Goal: Use online tool/utility: Utilize a website feature to perform a specific function

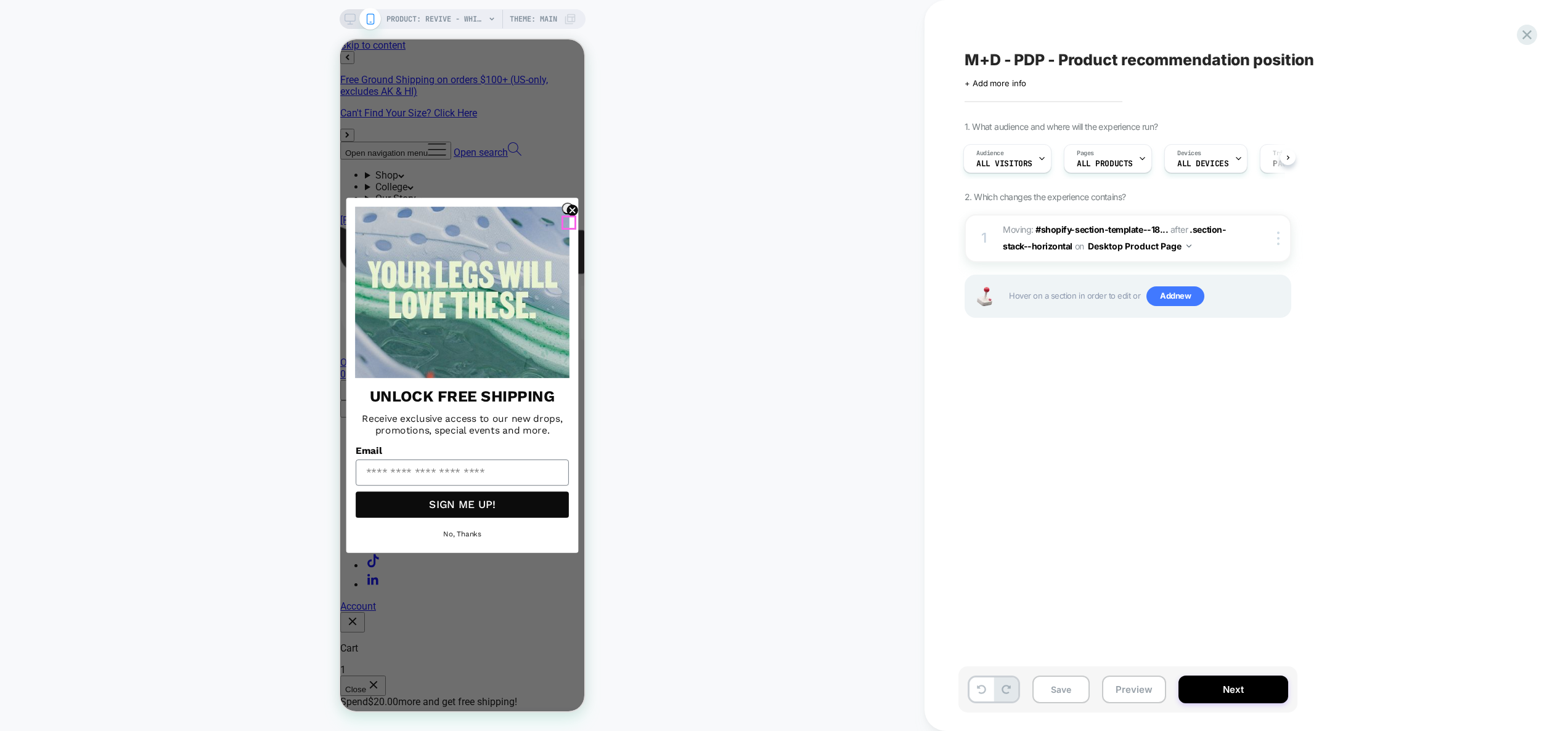
click at [572, 216] on circle "Close dialog" at bounding box center [573, 210] width 11 height 11
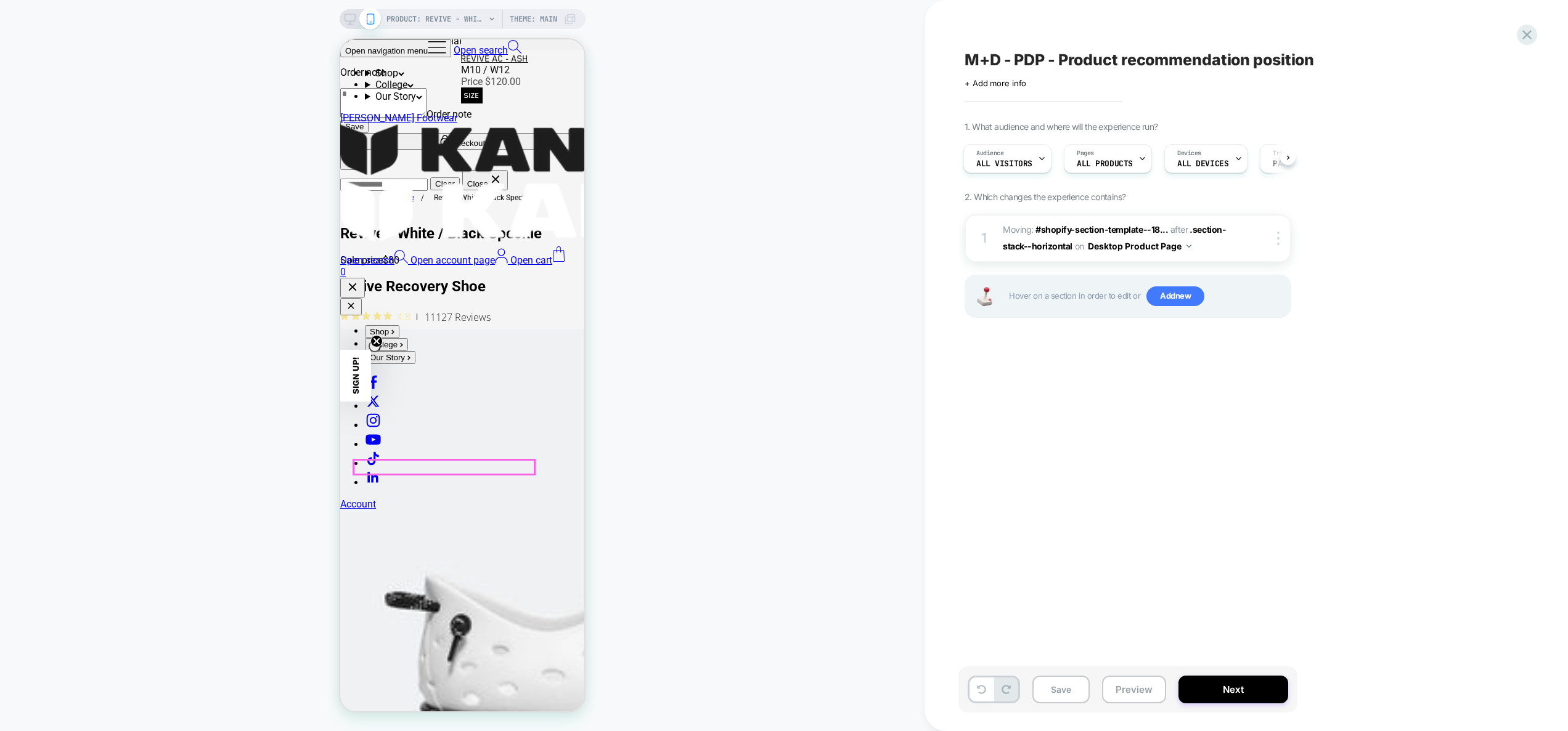
scroll to position [1815, 0]
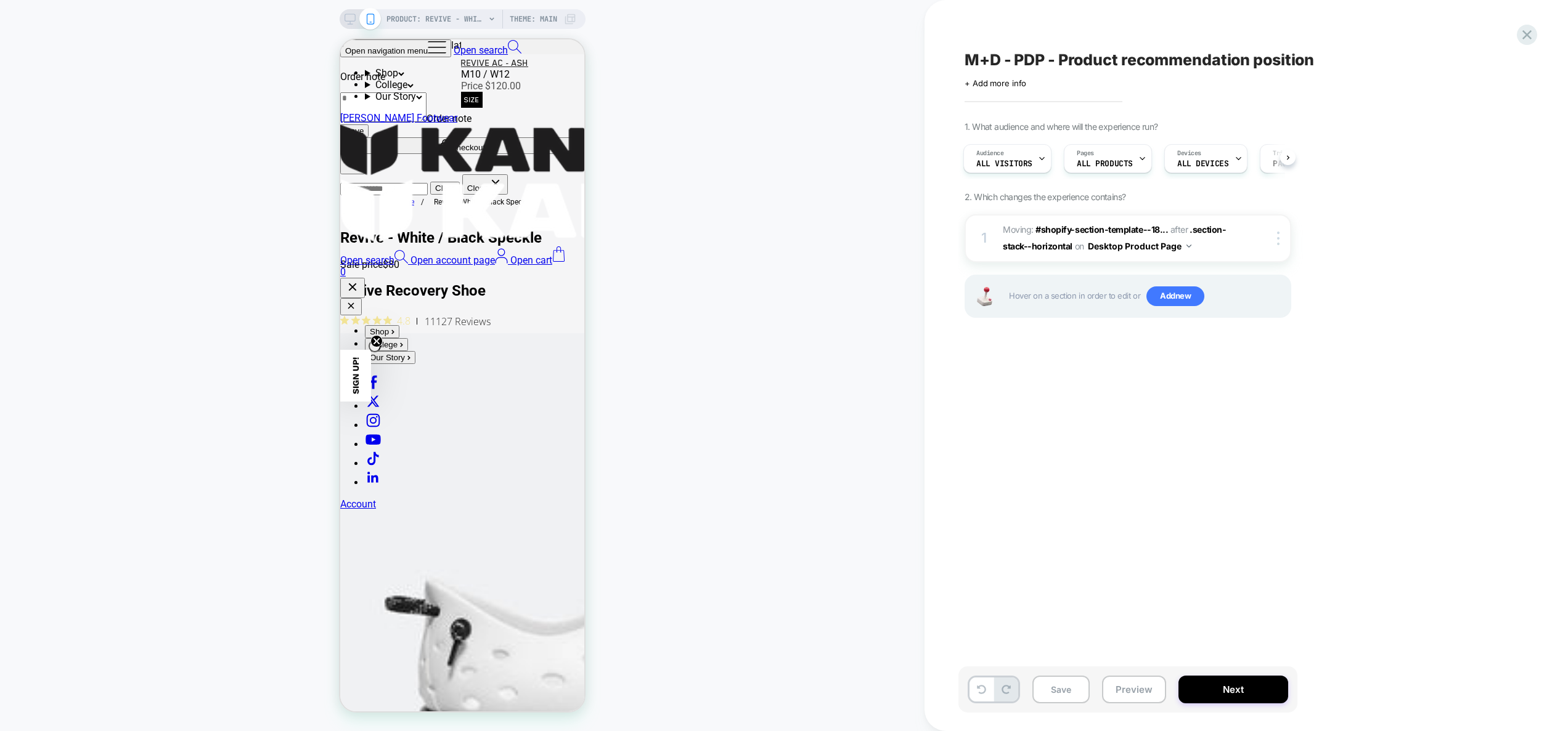
click at [349, 15] on icon at bounding box center [350, 19] width 11 height 11
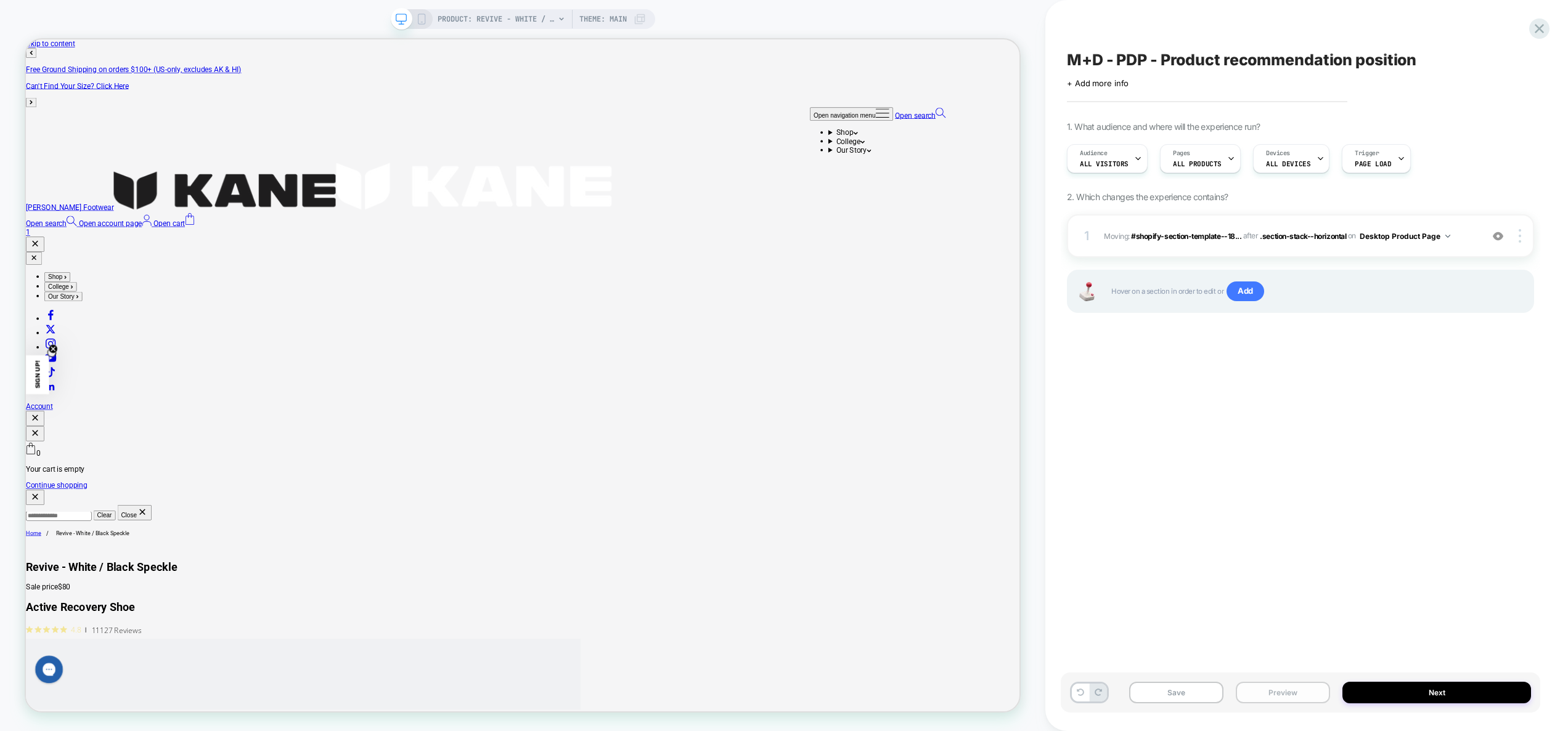
click at [1271, 697] on button "Preview" at bounding box center [1283, 692] width 94 height 21
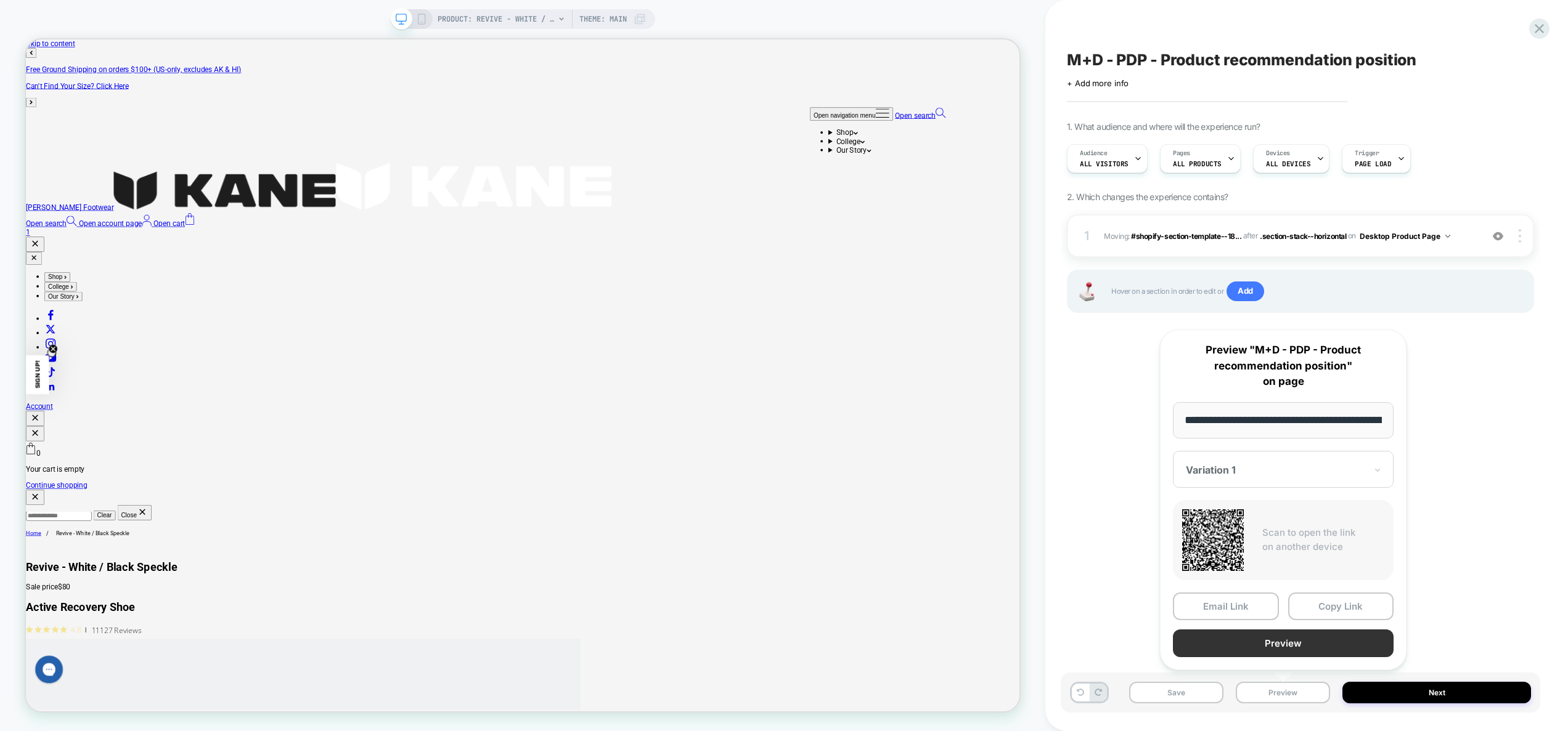
click at [1269, 638] on button "Preview" at bounding box center [1283, 643] width 220 height 28
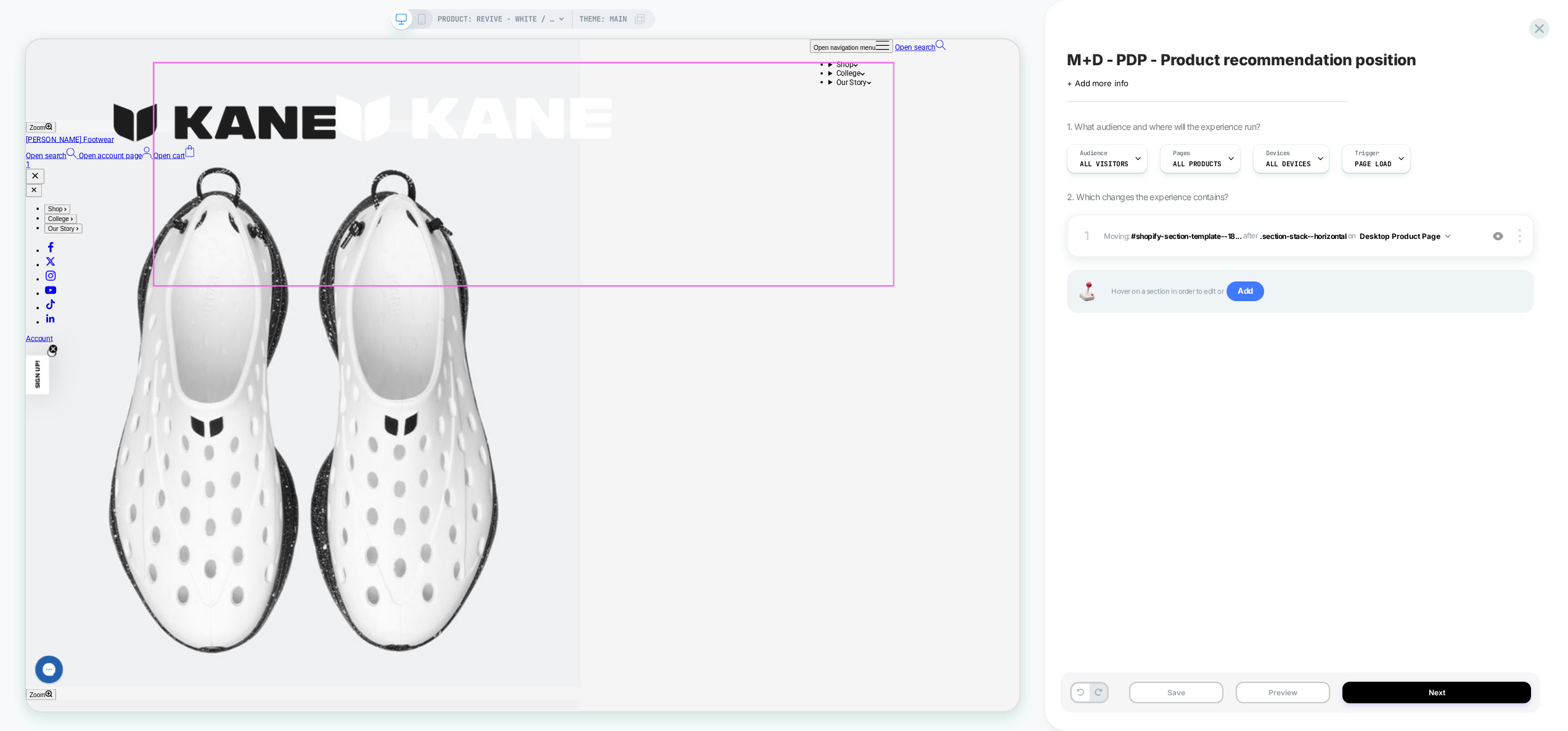
scroll to position [1444, 0]
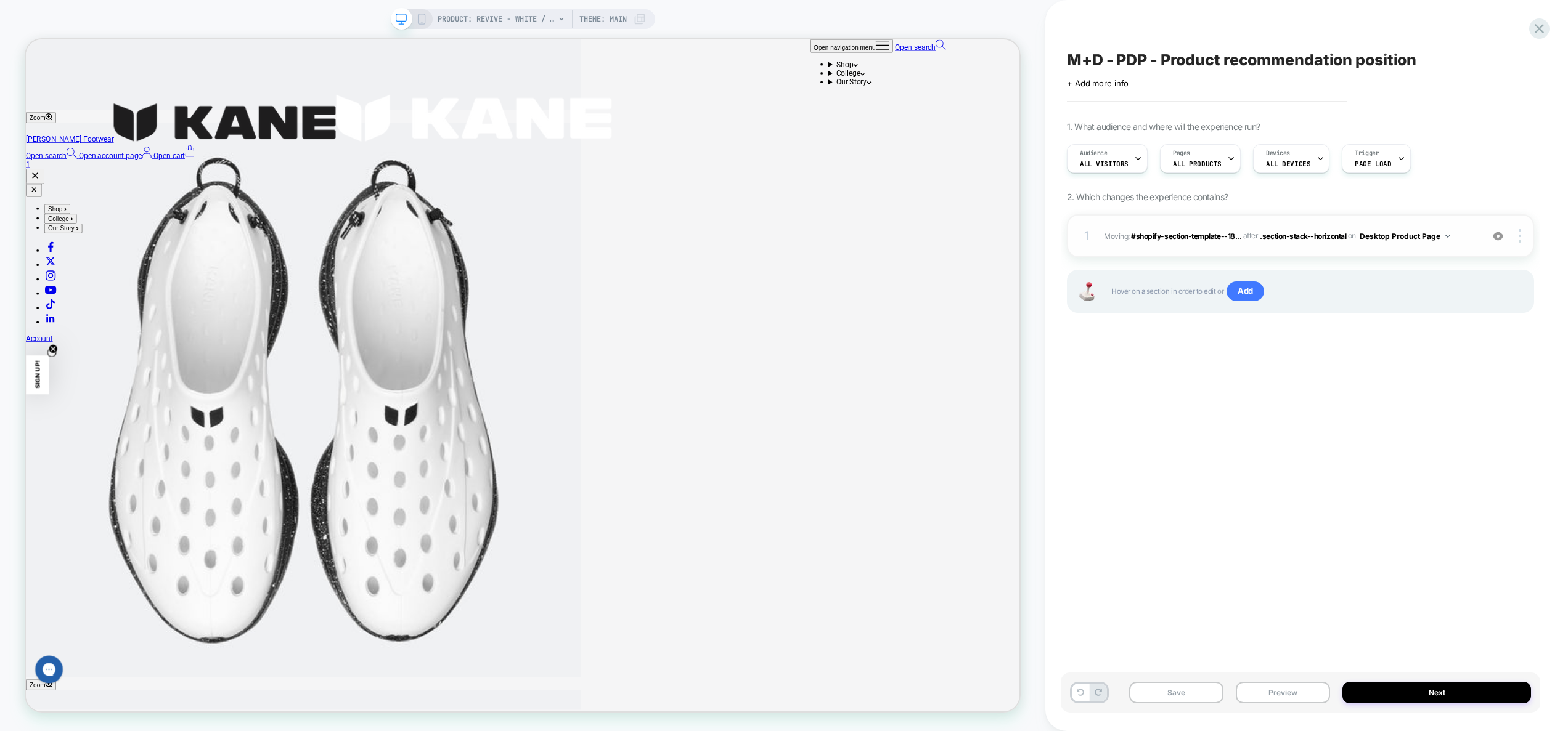
click at [1496, 237] on img at bounding box center [1497, 236] width 11 height 11
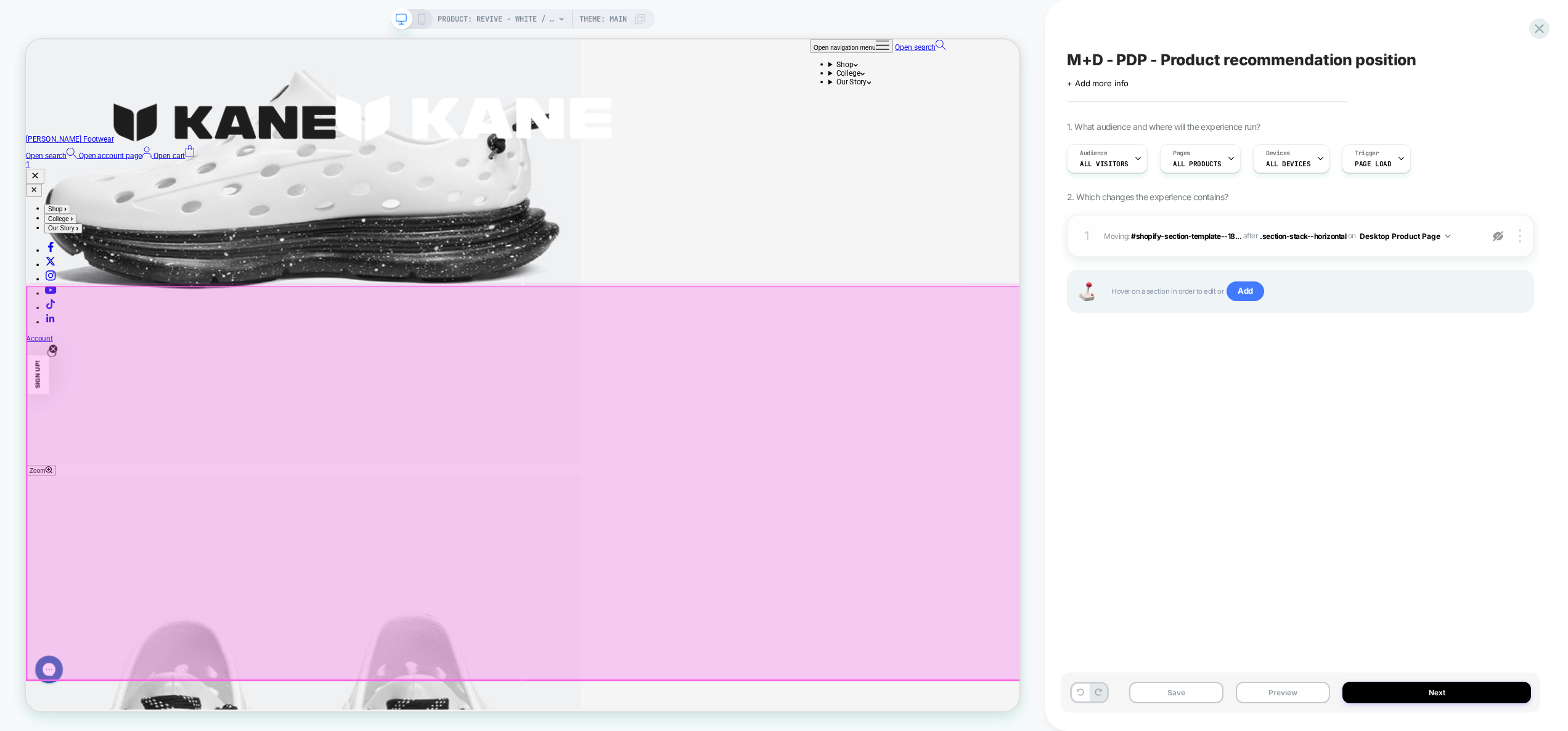
scroll to position [2485, 0]
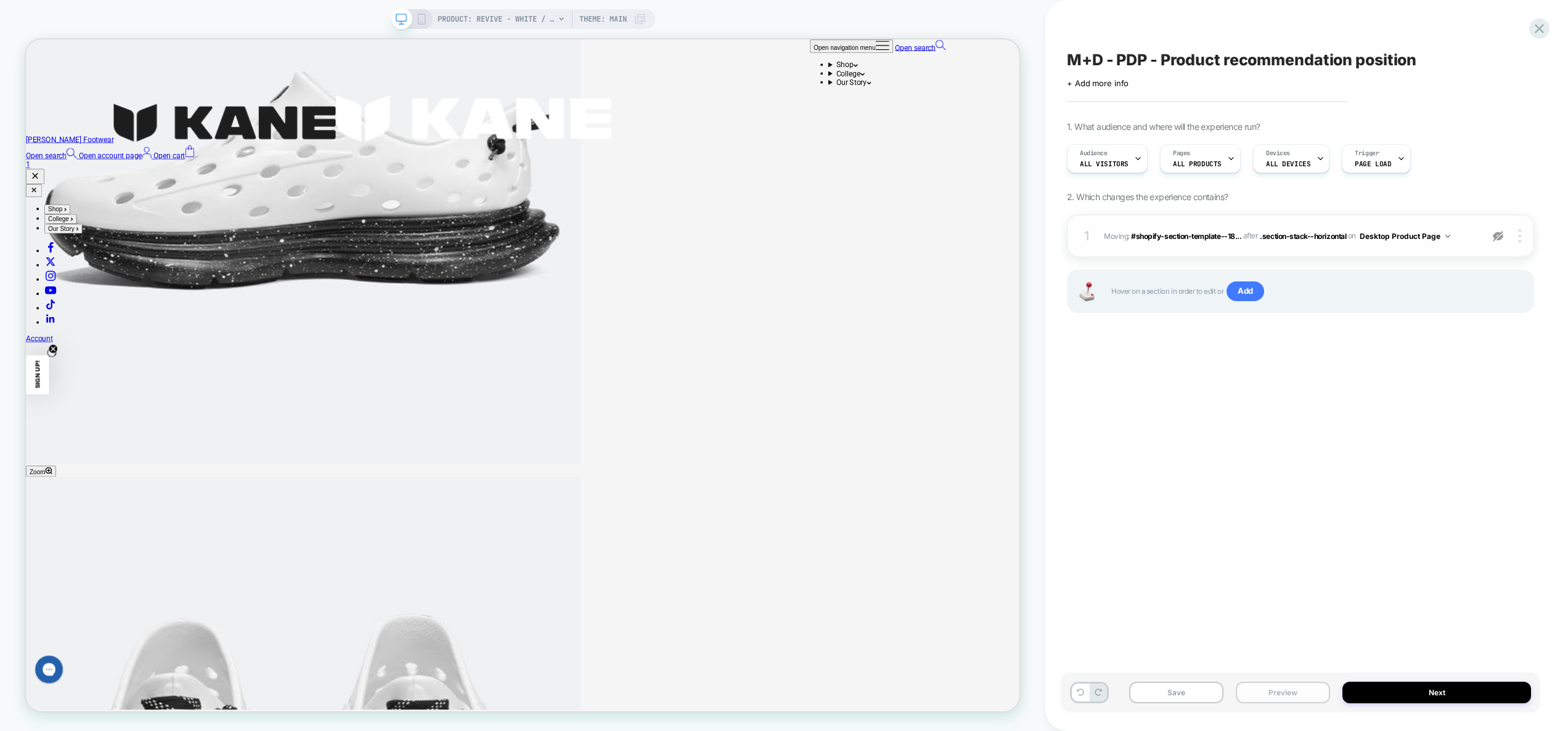
click at [1290, 689] on button "Preview" at bounding box center [1283, 692] width 94 height 21
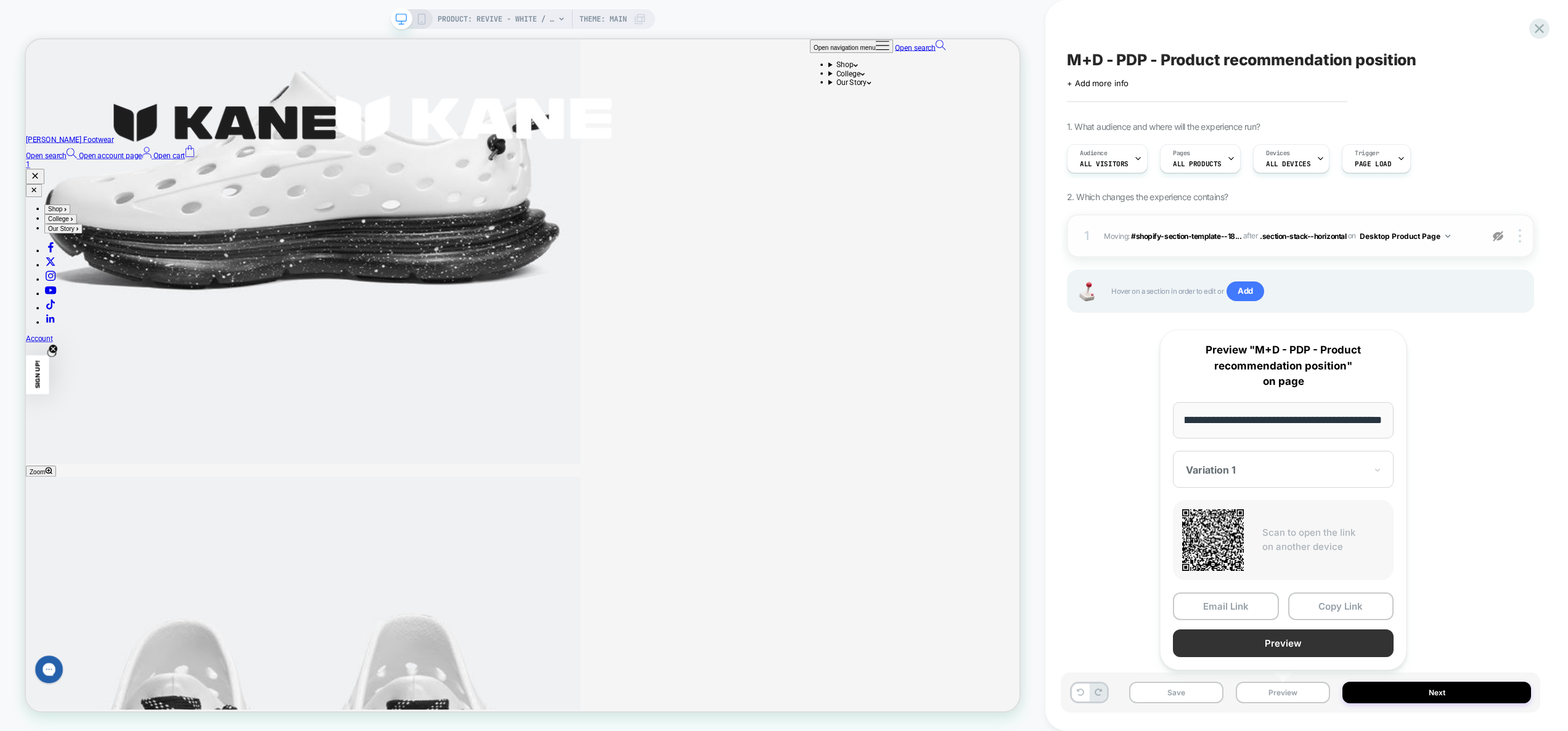
scroll to position [0, 0]
click at [1280, 642] on button "Preview" at bounding box center [1283, 643] width 220 height 28
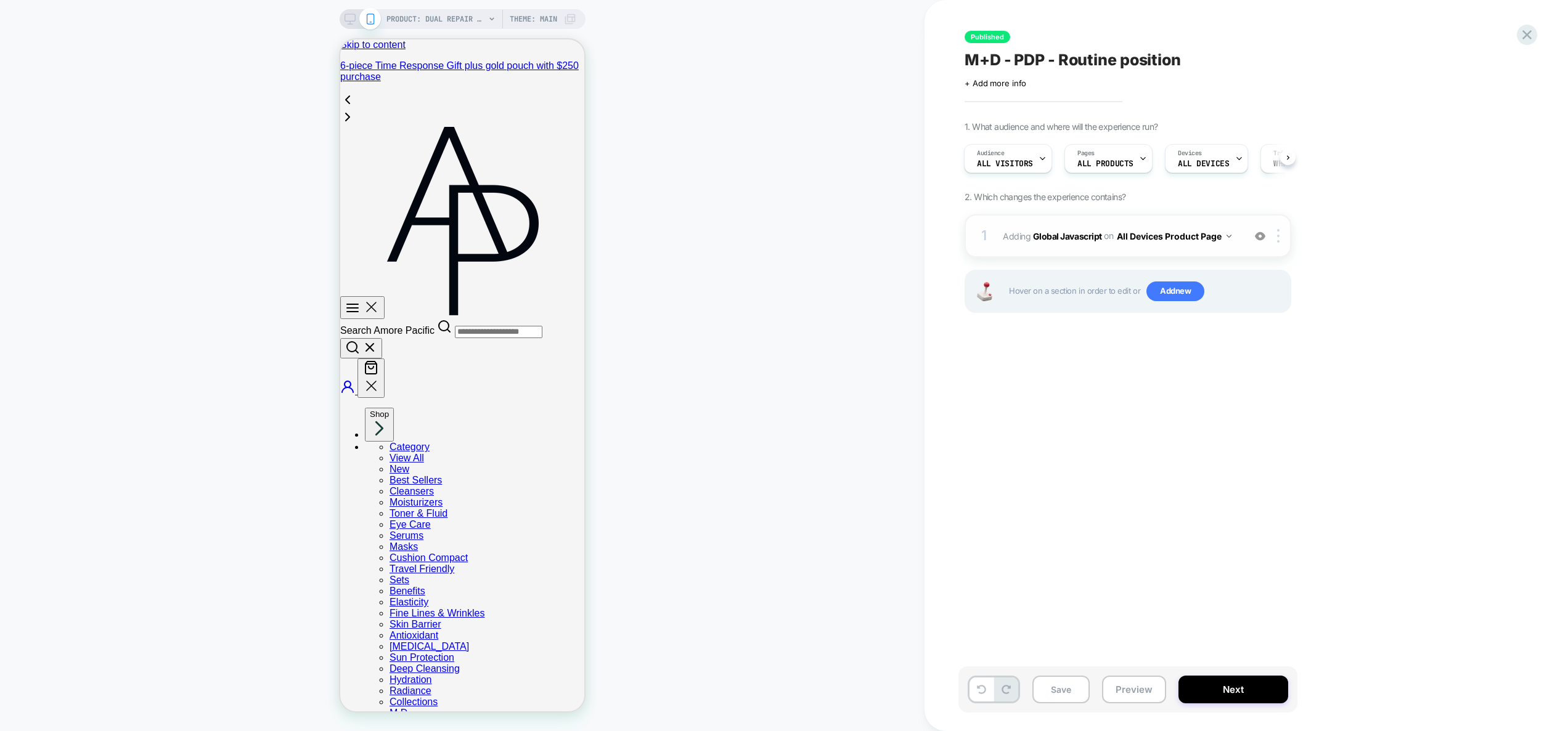
click at [1238, 246] on div "1 Adding Global Javascript on All Devices Product Page Add Before Add After Tar…" at bounding box center [1127, 236] width 326 height 43
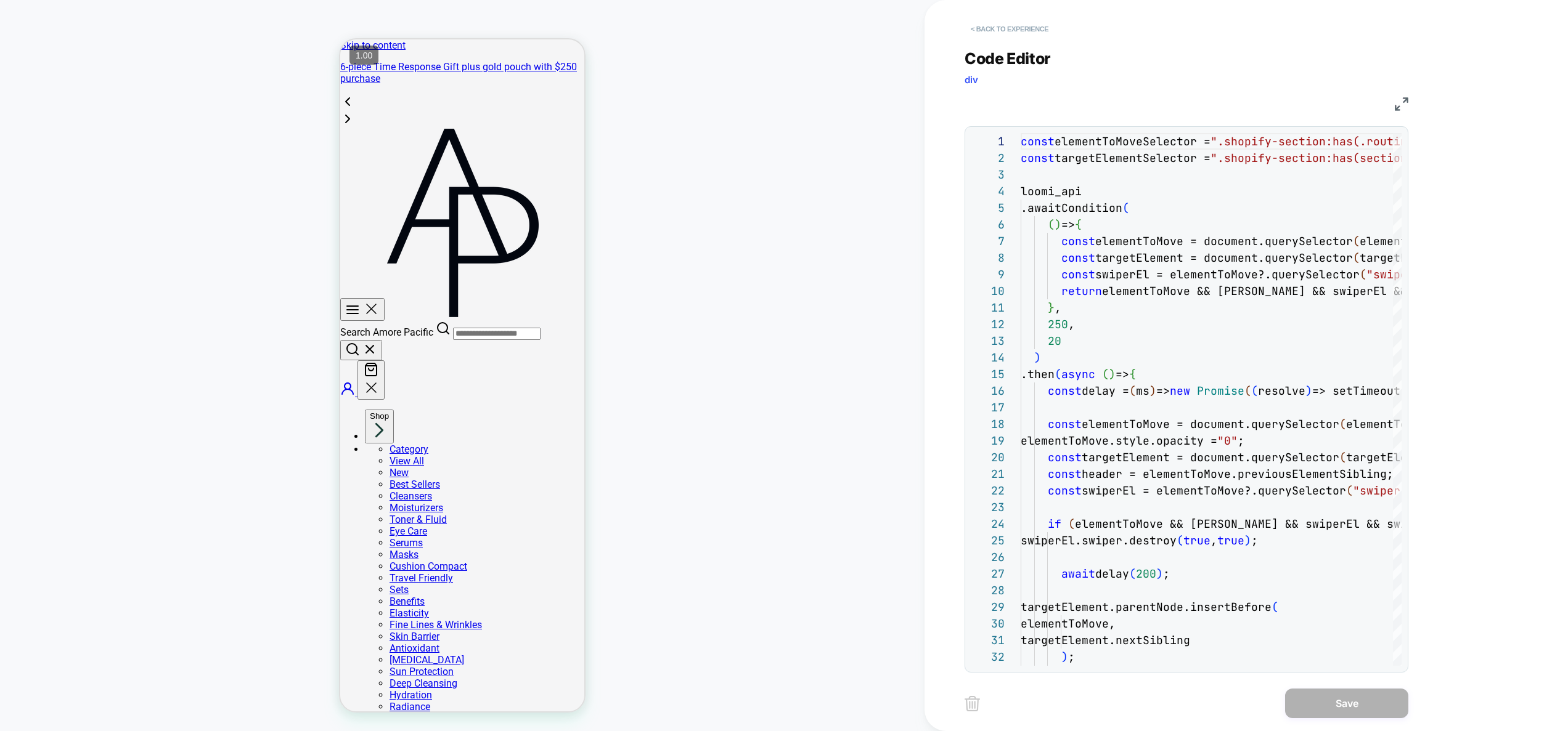
click at [1031, 22] on button "< Back to experience" at bounding box center [1009, 28] width 90 height 20
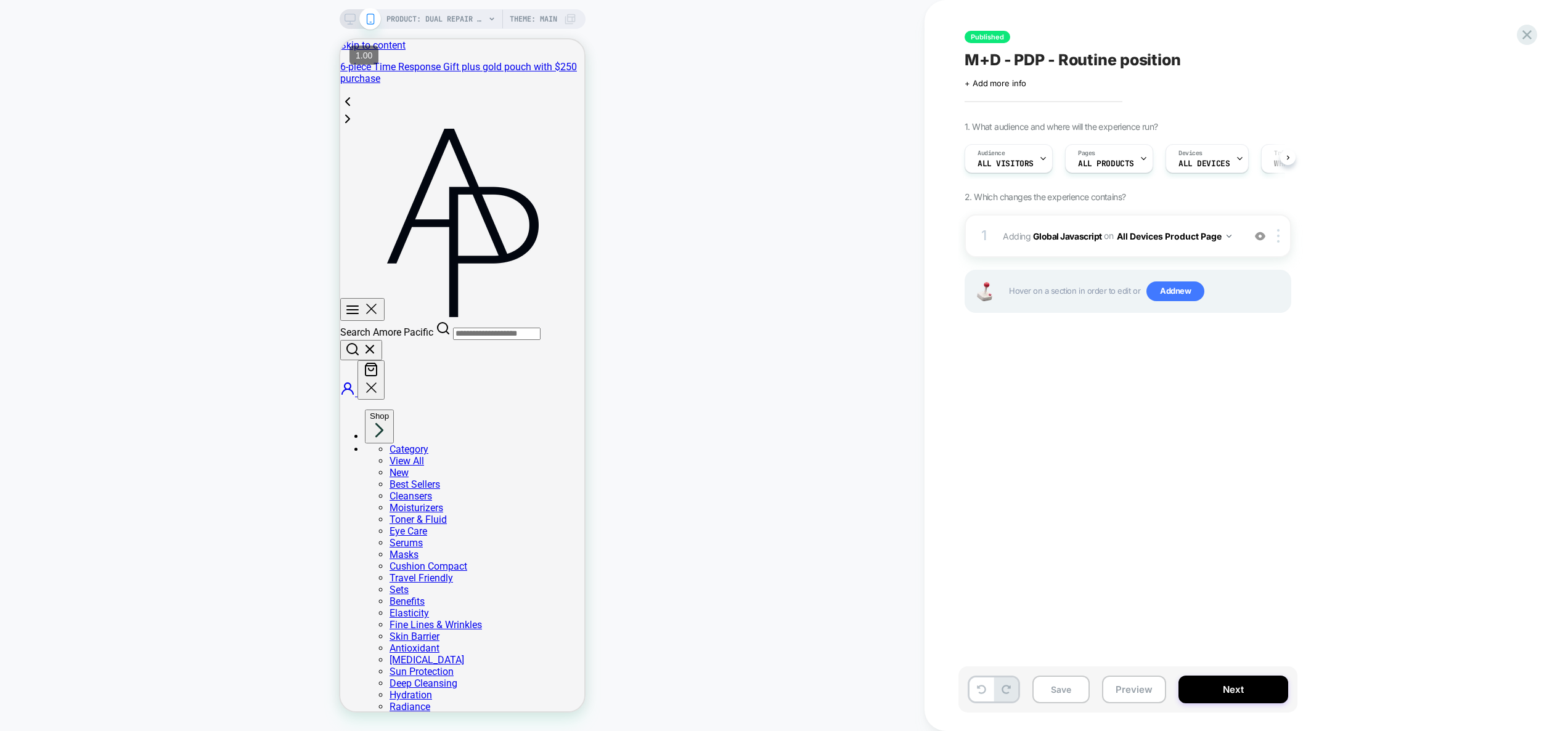
scroll to position [0, 1]
click at [1260, 239] on img at bounding box center [1260, 236] width 11 height 11
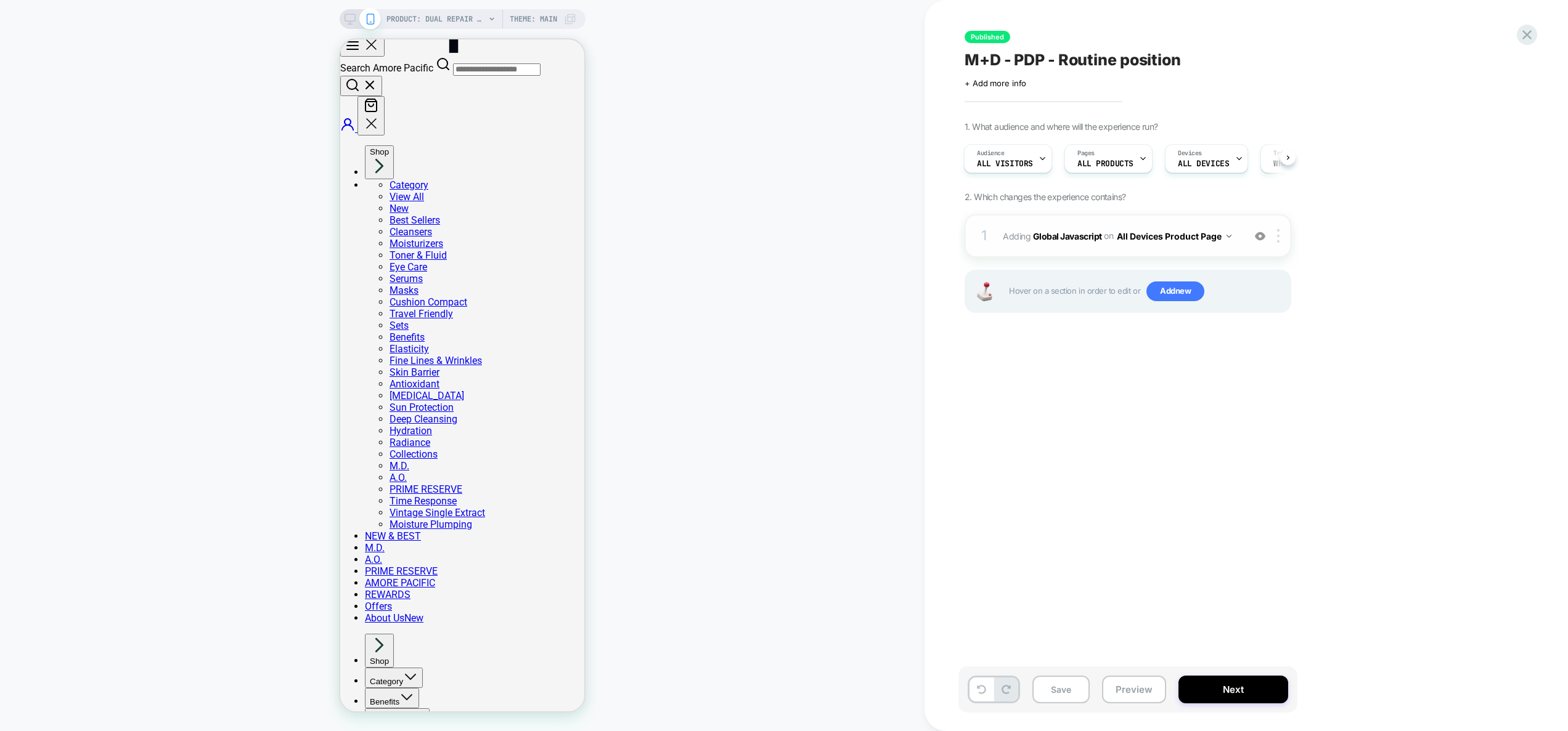
scroll to position [0, 0]
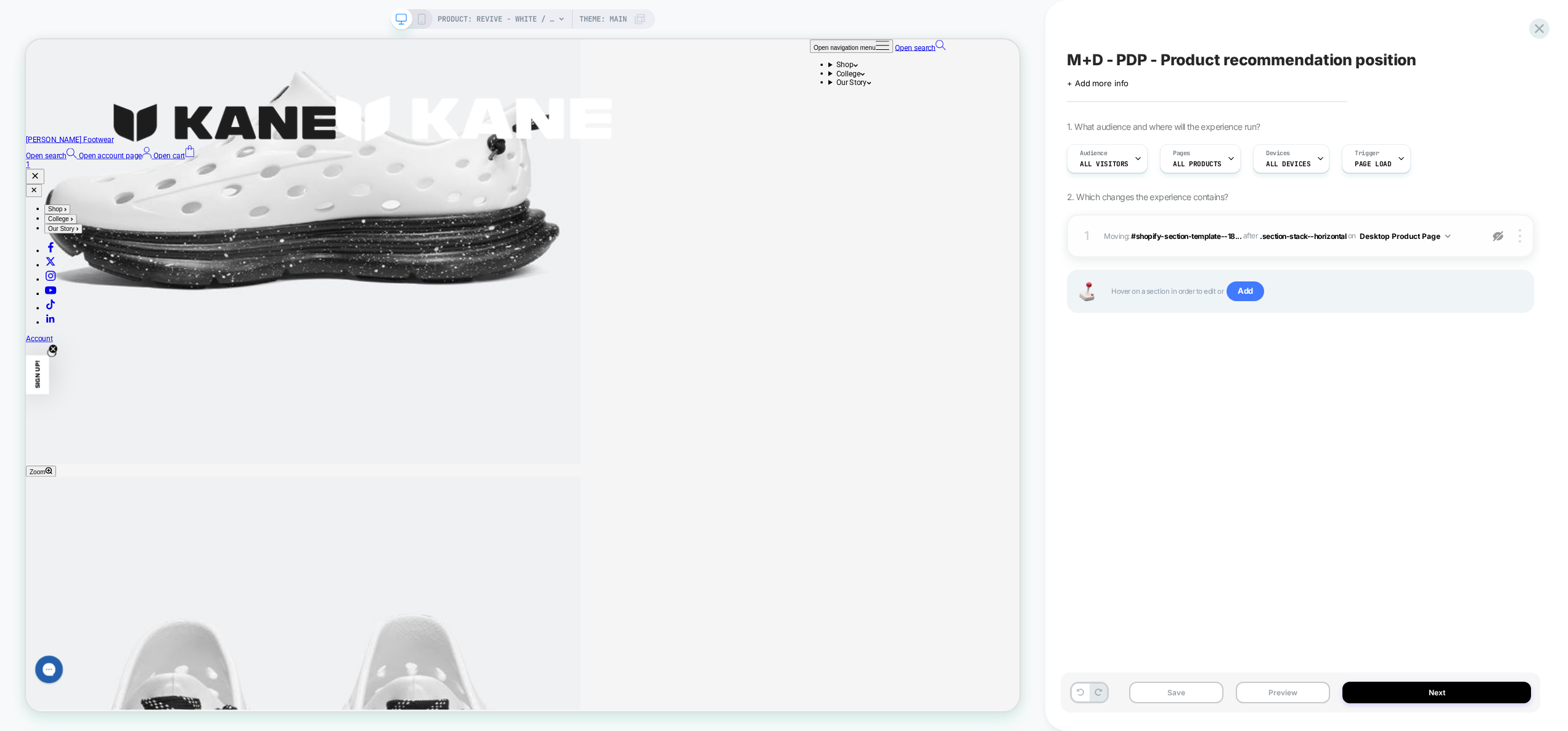
click at [1498, 237] on img at bounding box center [1497, 236] width 11 height 11
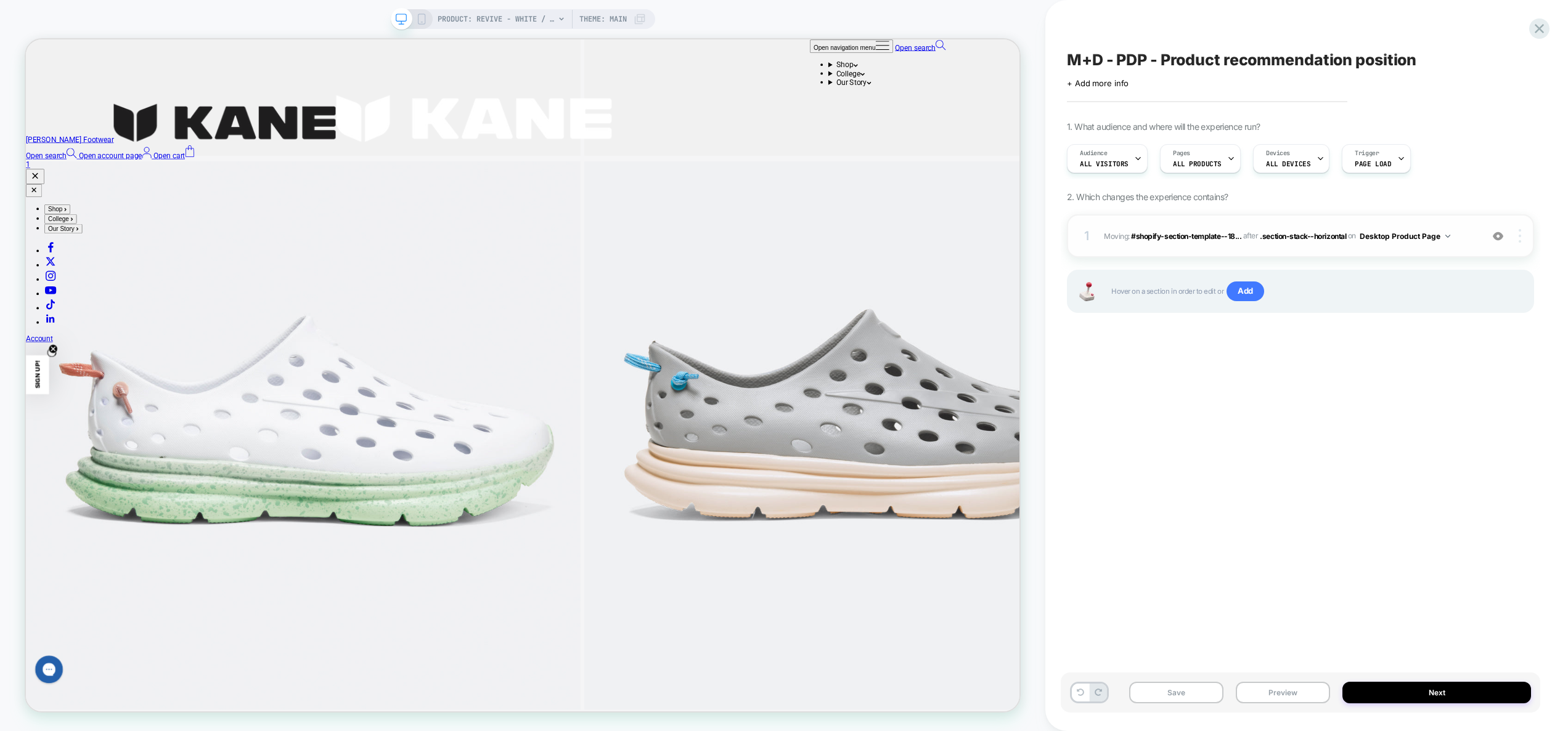
click at [1520, 239] on img at bounding box center [1519, 235] width 3 height 13
click at [1523, 239] on div at bounding box center [1521, 235] width 23 height 13
click at [1449, 265] on div "Delete" at bounding box center [1446, 270] width 110 height 33
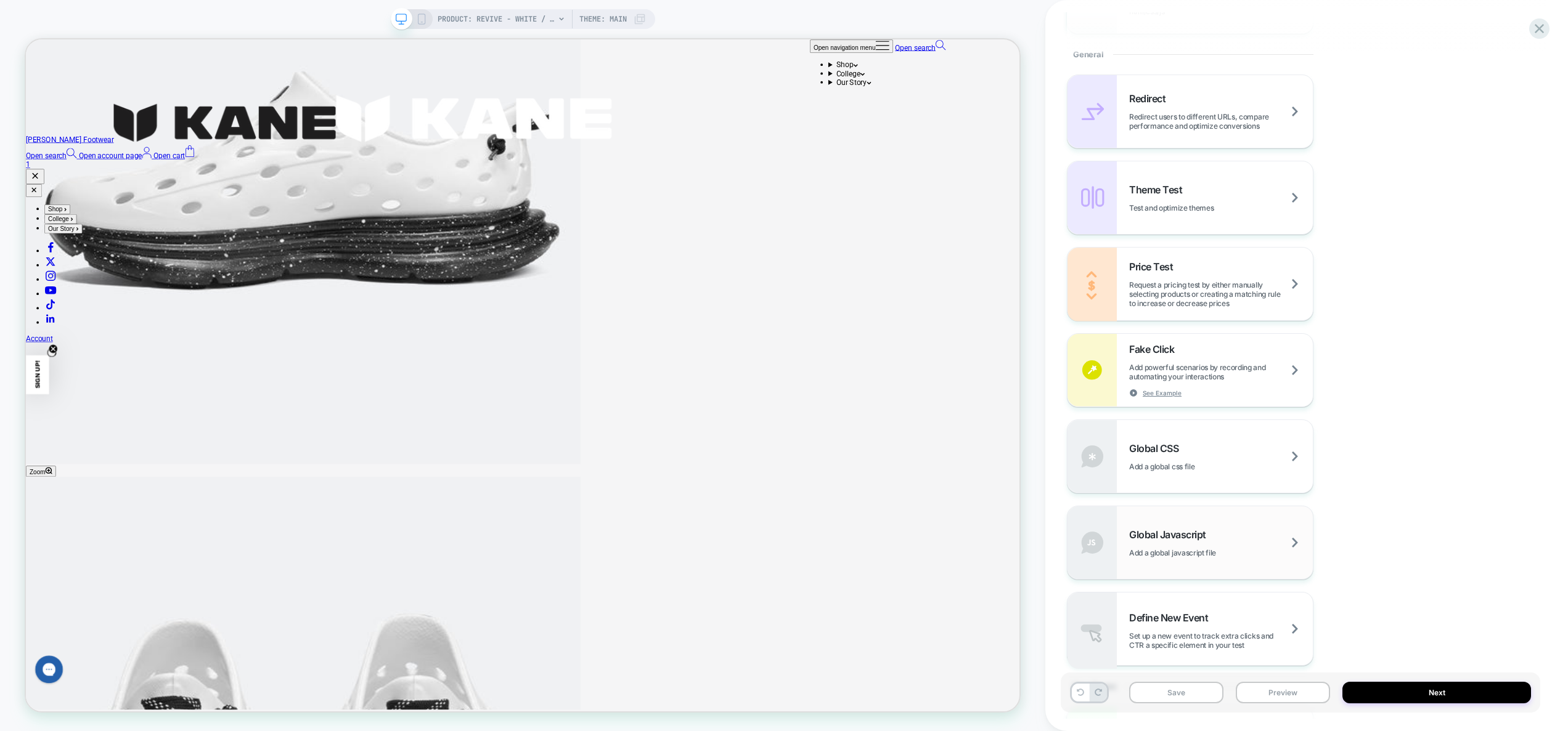
scroll to position [601, 0]
click at [1187, 542] on div "Global Javascript Add a global javascript file" at bounding box center [1221, 541] width 184 height 29
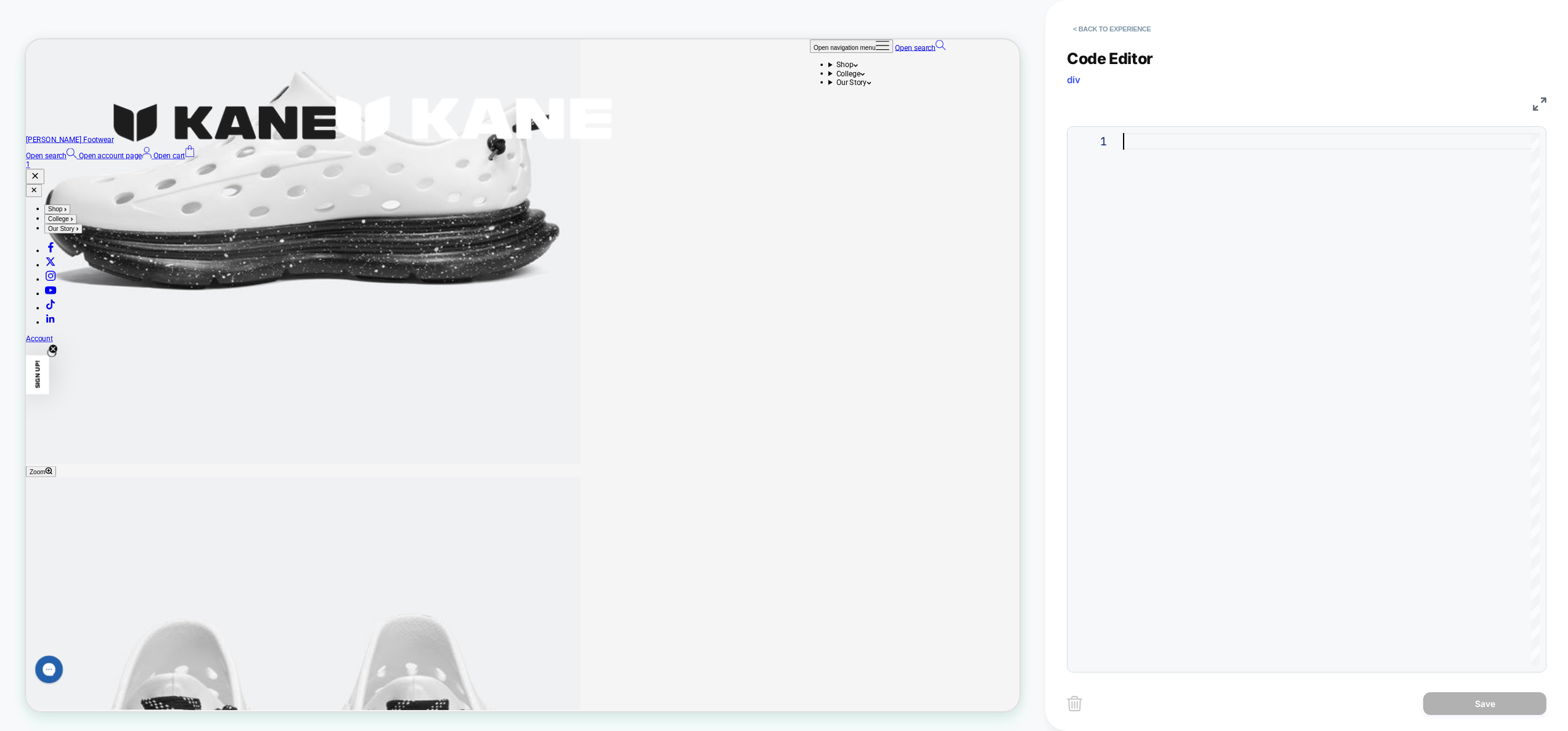
type textarea "**********"
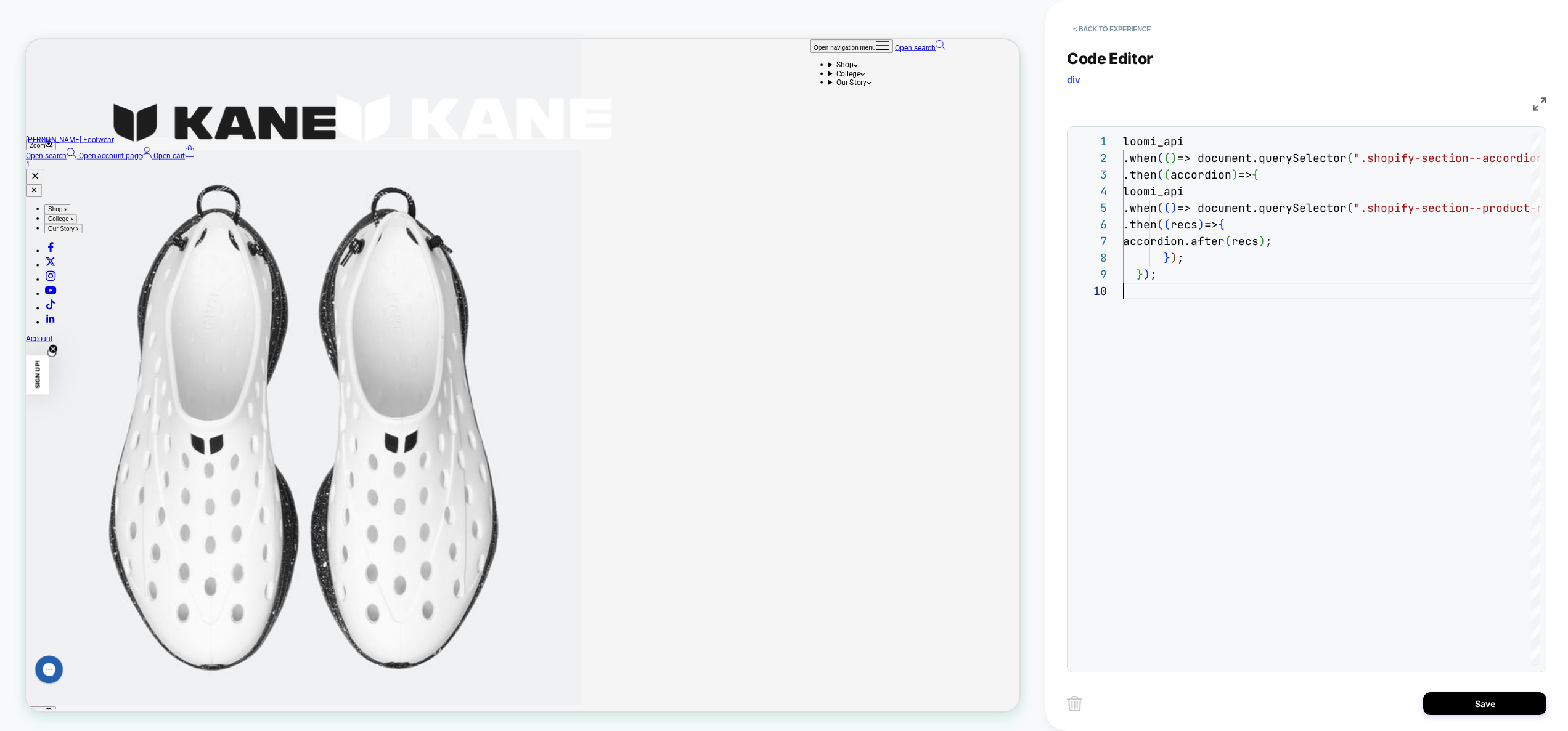
scroll to position [1653, 0]
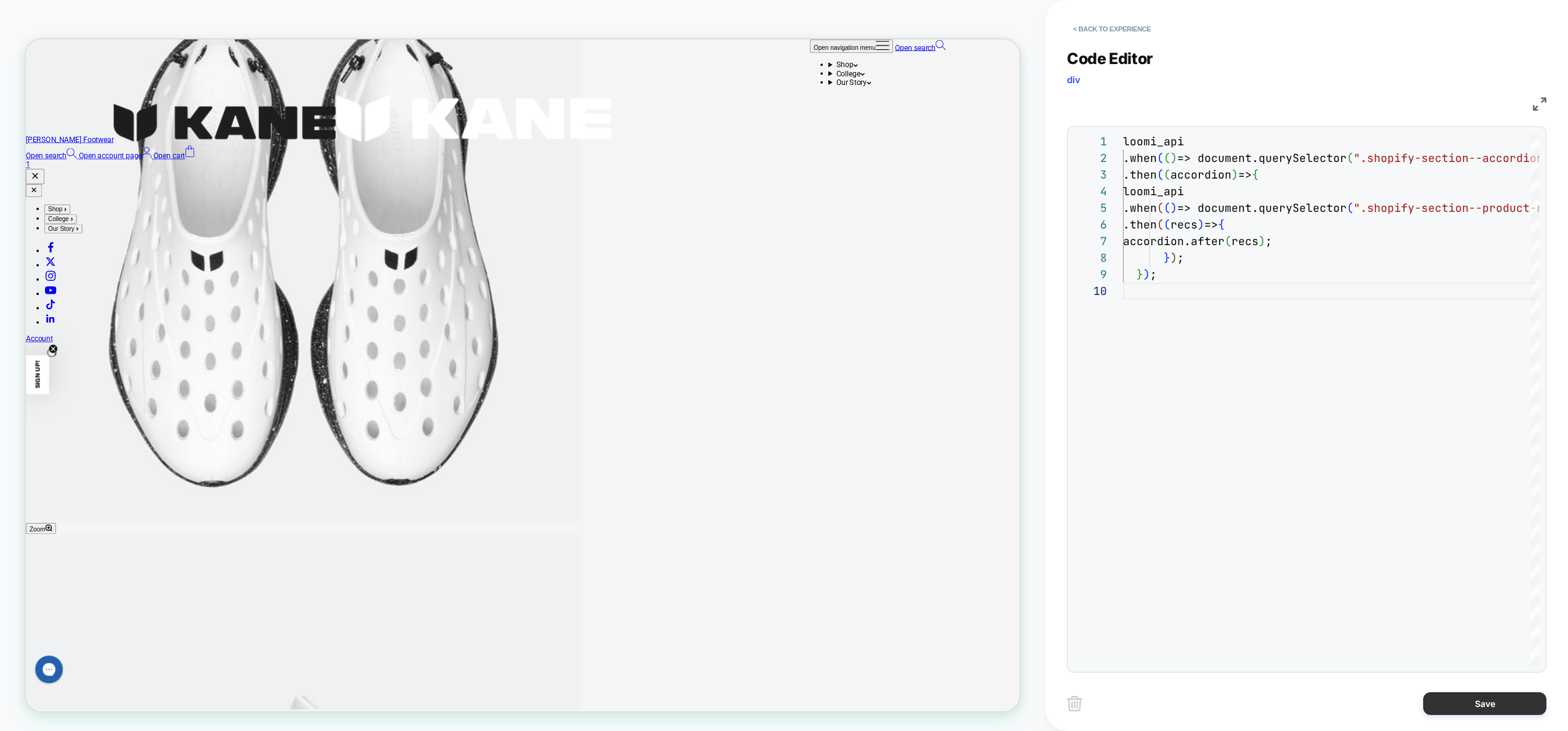
click at [1479, 701] on button "Save" at bounding box center [1484, 704] width 123 height 23
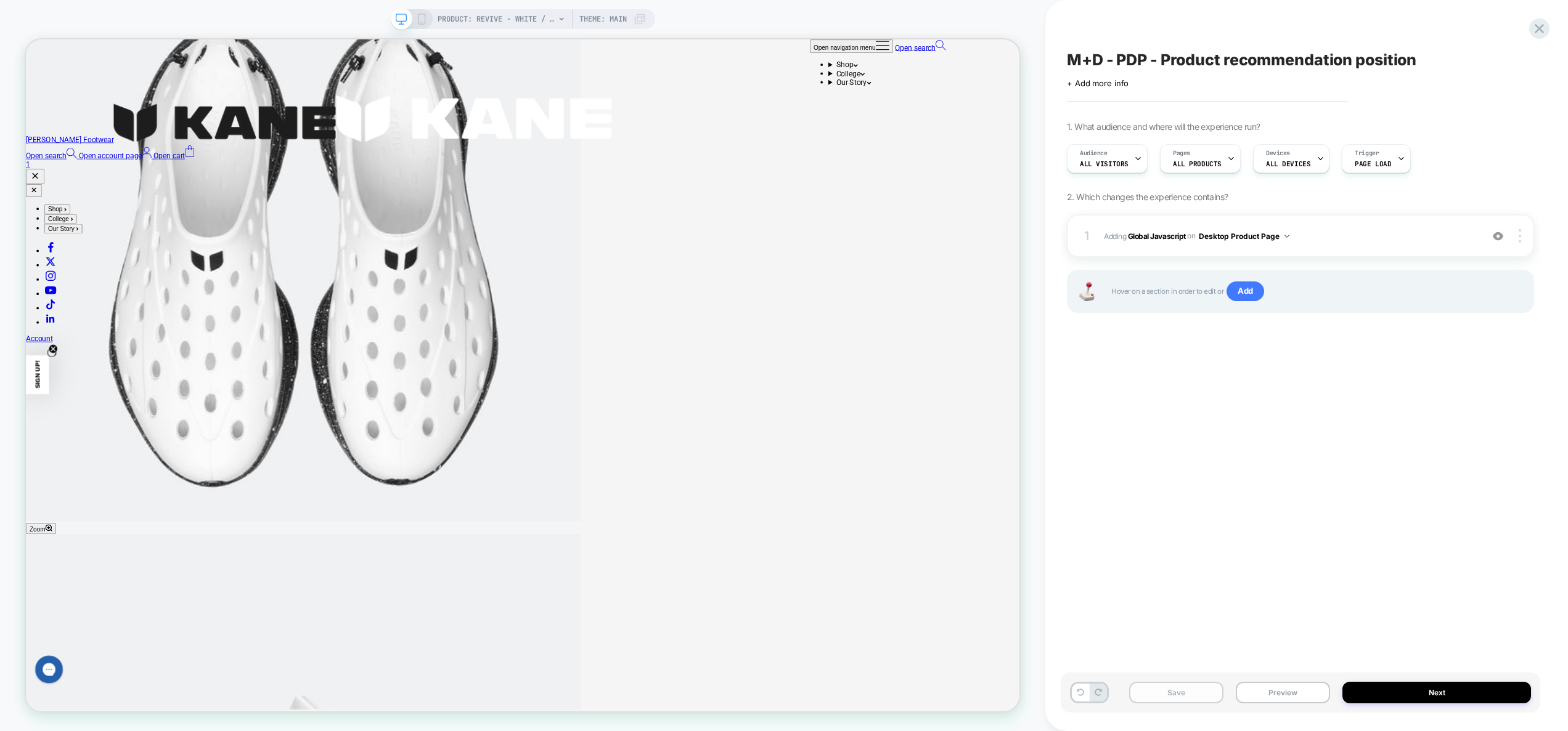
click at [1195, 694] on button "Save" at bounding box center [1176, 692] width 94 height 21
click at [1281, 696] on button "Preview" at bounding box center [1283, 692] width 94 height 21
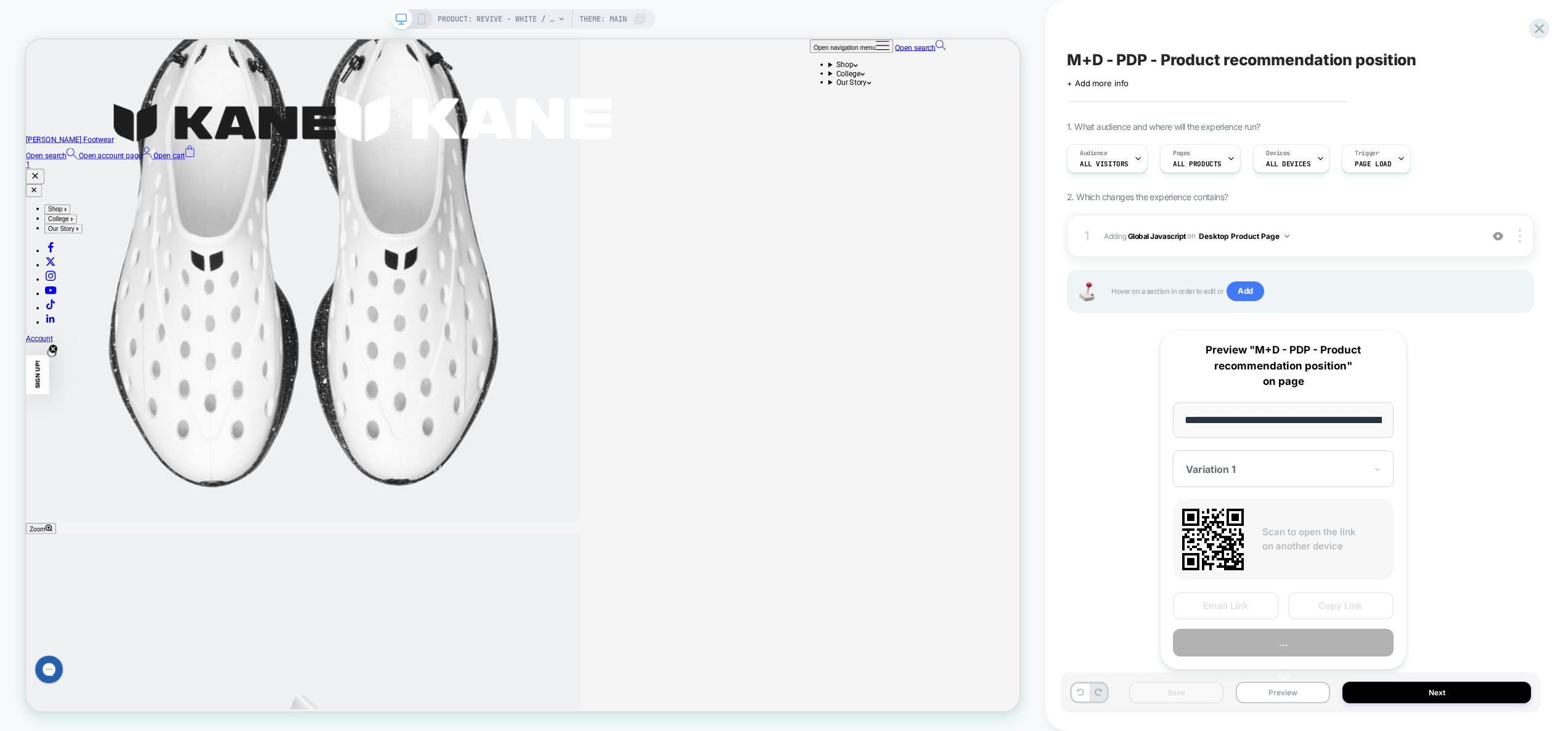
scroll to position [0, 174]
click at [1283, 653] on button "Preview" at bounding box center [1283, 643] width 220 height 28
